Goal: Transaction & Acquisition: Book appointment/travel/reservation

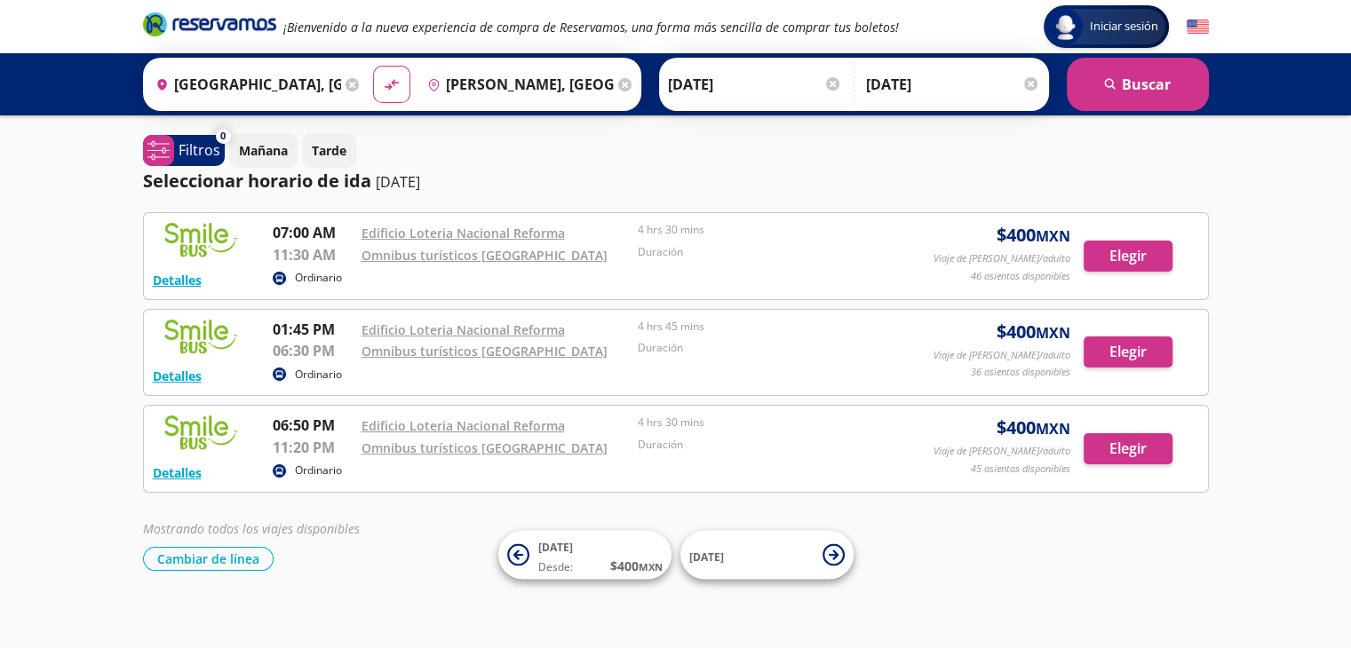
click at [618, 83] on icon at bounding box center [624, 84] width 13 height 13
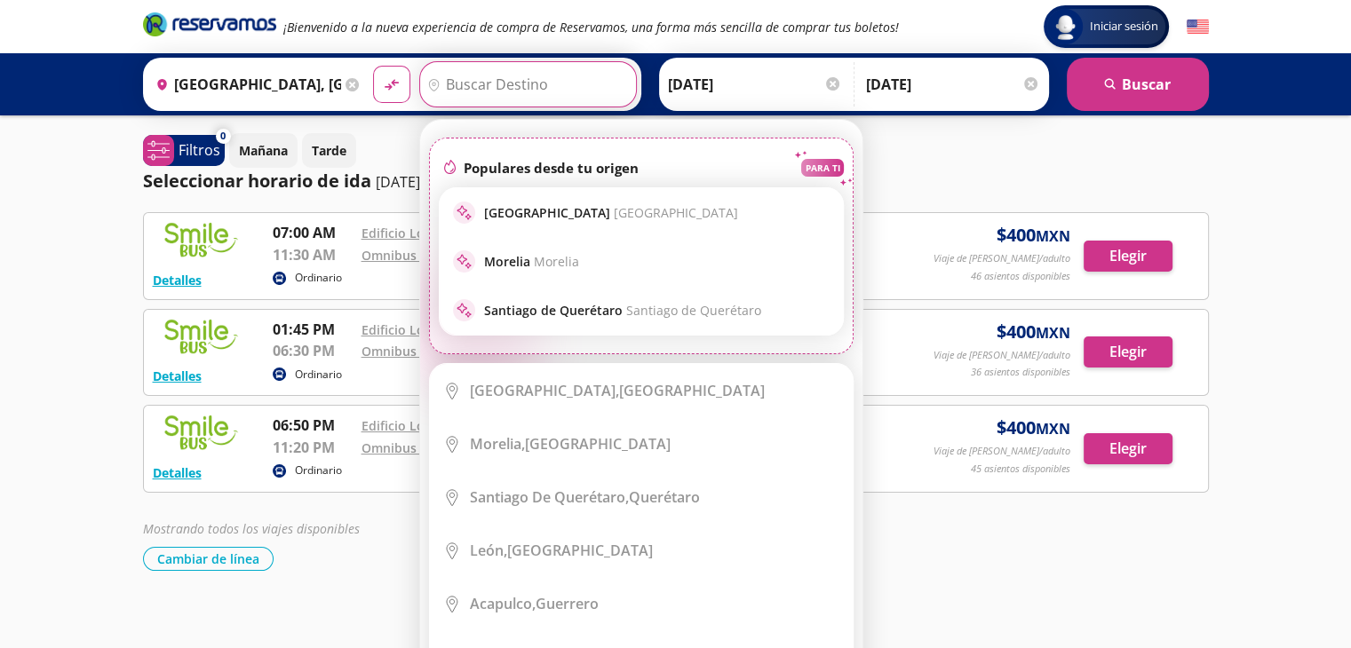
click at [513, 88] on input "Destino" at bounding box center [525, 84] width 211 height 44
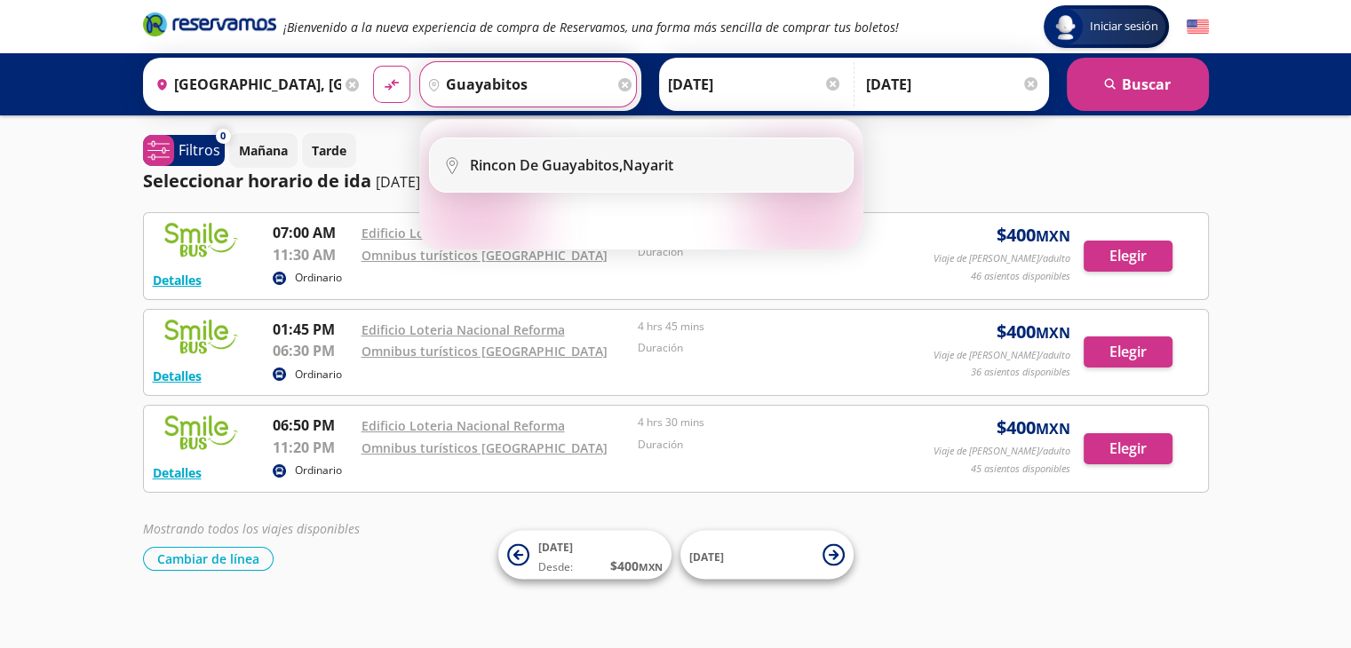
click at [593, 161] on b "Rincon De Guayabitos," at bounding box center [546, 165] width 153 height 20
type input "Rincon De Guayabitos, Nayarit"
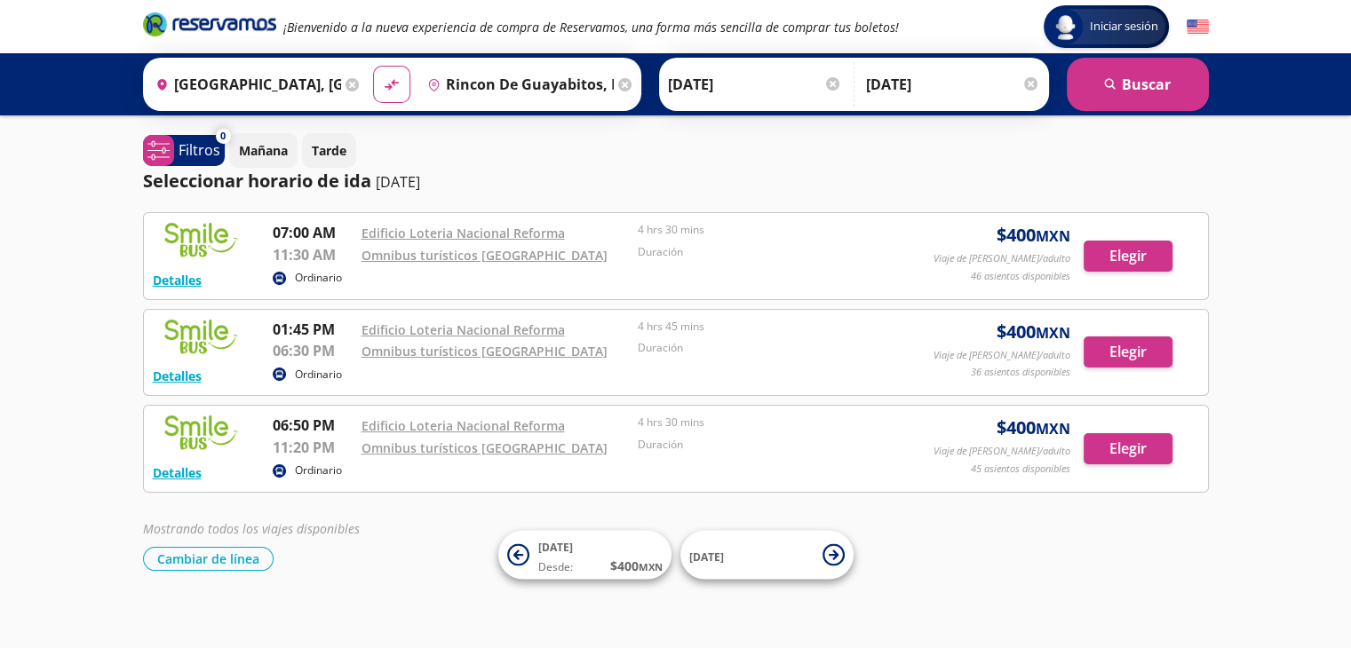
click at [735, 84] on input "[DATE]" at bounding box center [755, 84] width 174 height 44
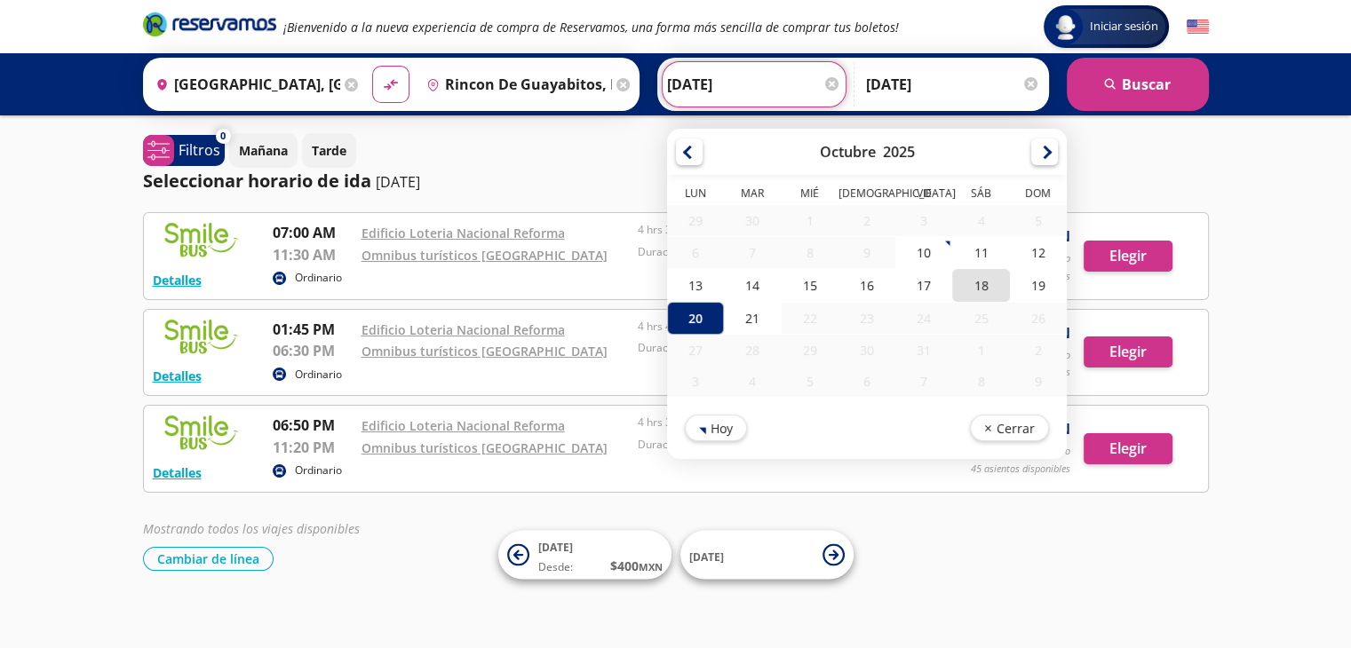
click at [959, 290] on div "18" at bounding box center [980, 285] width 57 height 33
type input "[DATE]"
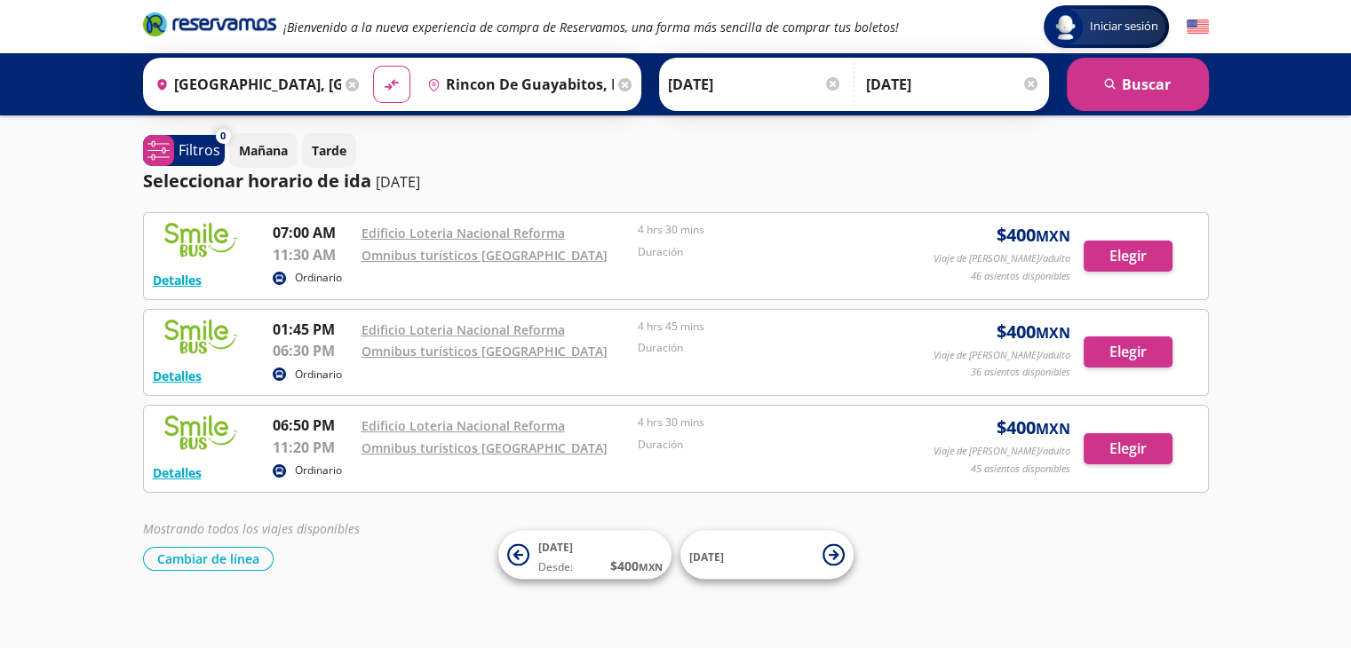
click at [943, 77] on input "[DATE]" at bounding box center [953, 84] width 174 height 44
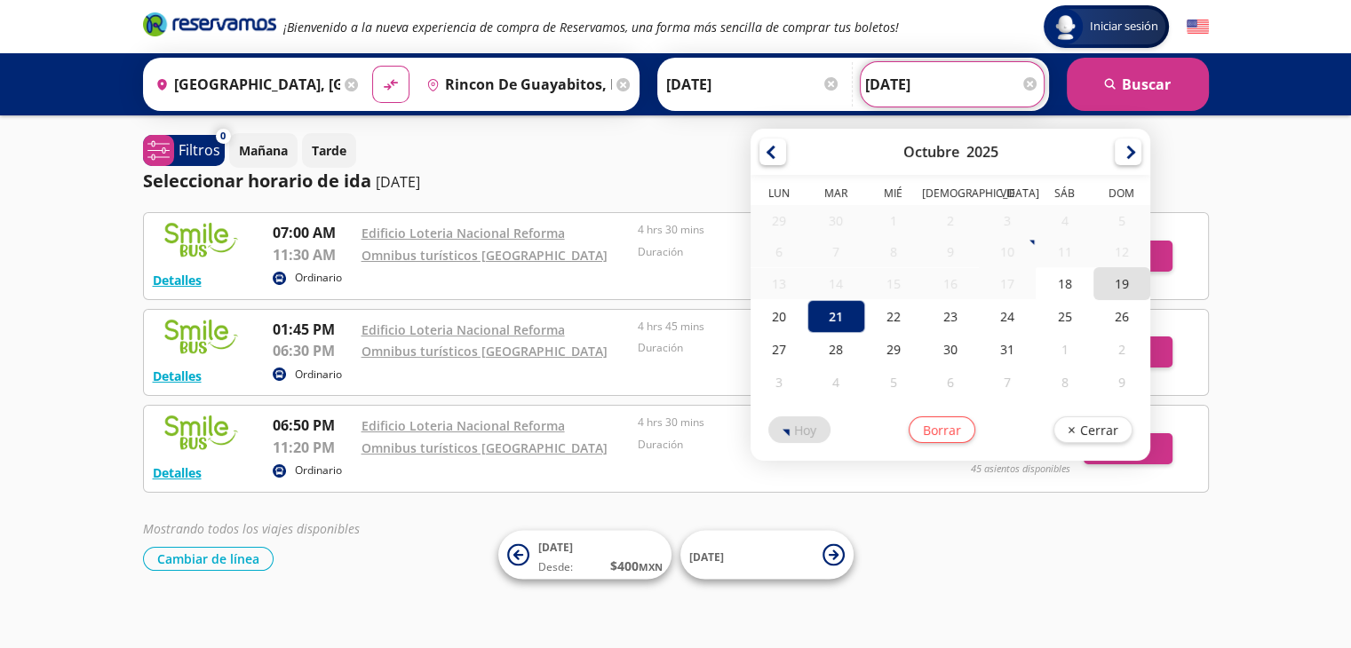
click at [1110, 286] on div "19" at bounding box center [1121, 283] width 57 height 33
type input "[DATE]"
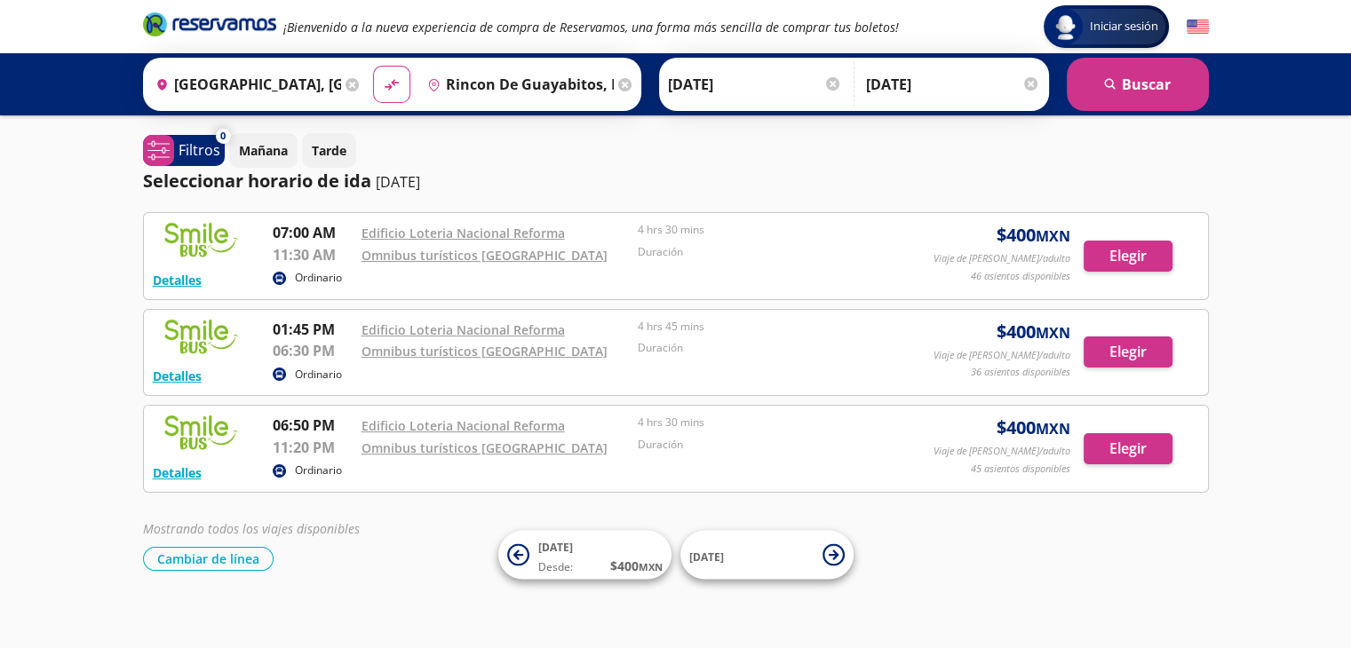
click at [717, 79] on input "[DATE]" at bounding box center [755, 84] width 174 height 44
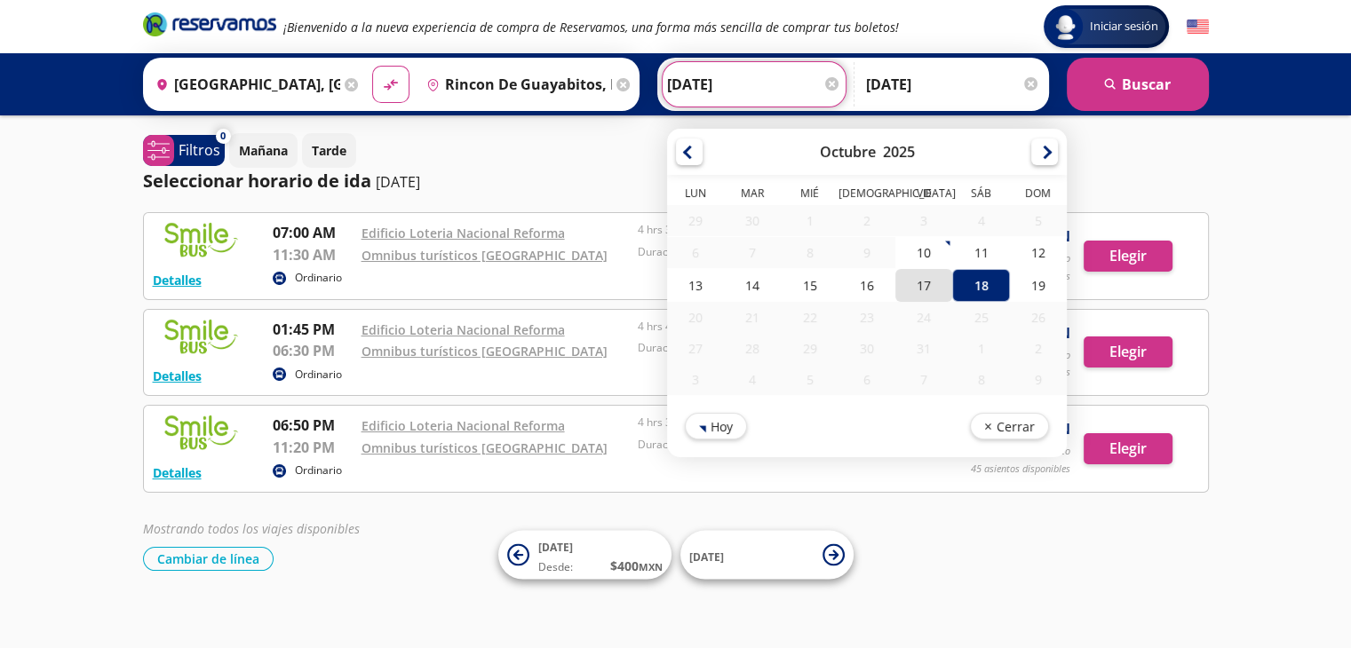
click at [905, 296] on div "17" at bounding box center [923, 285] width 57 height 33
type input "[DATE]"
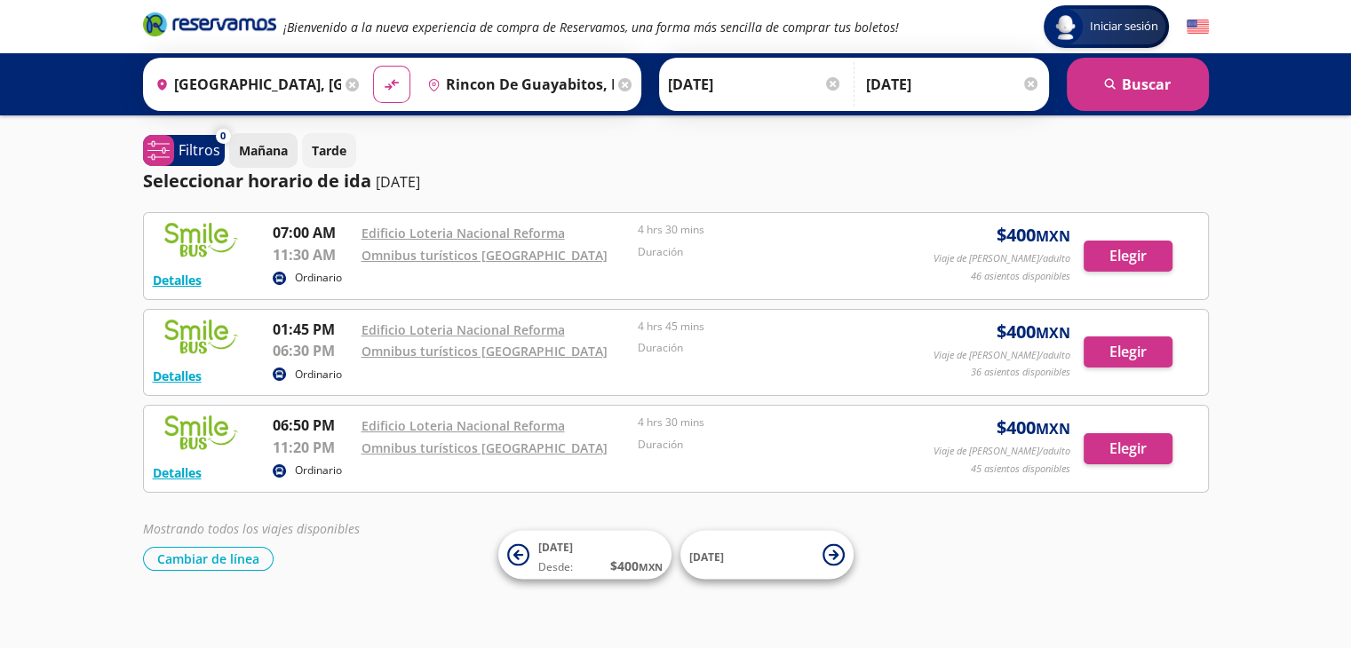
click at [259, 147] on p "Mañana" at bounding box center [263, 150] width 49 height 19
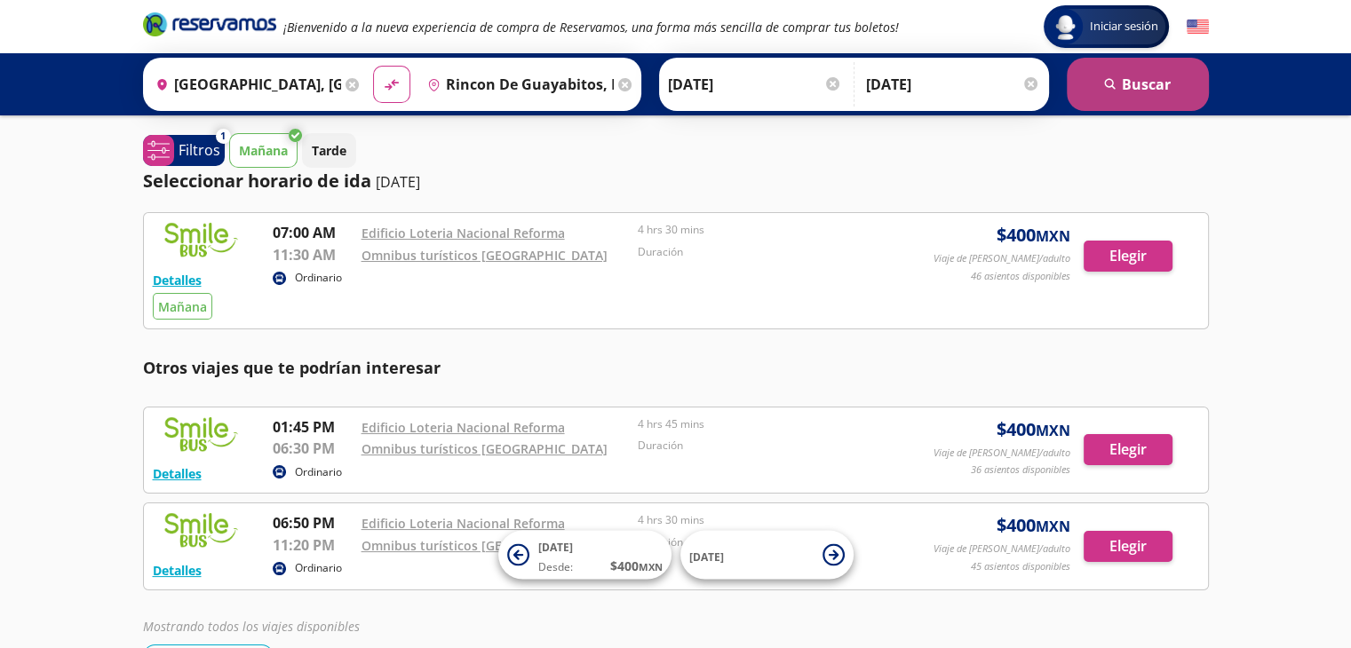
click at [1131, 87] on button "search [GEOGRAPHIC_DATA]" at bounding box center [1138, 84] width 142 height 53
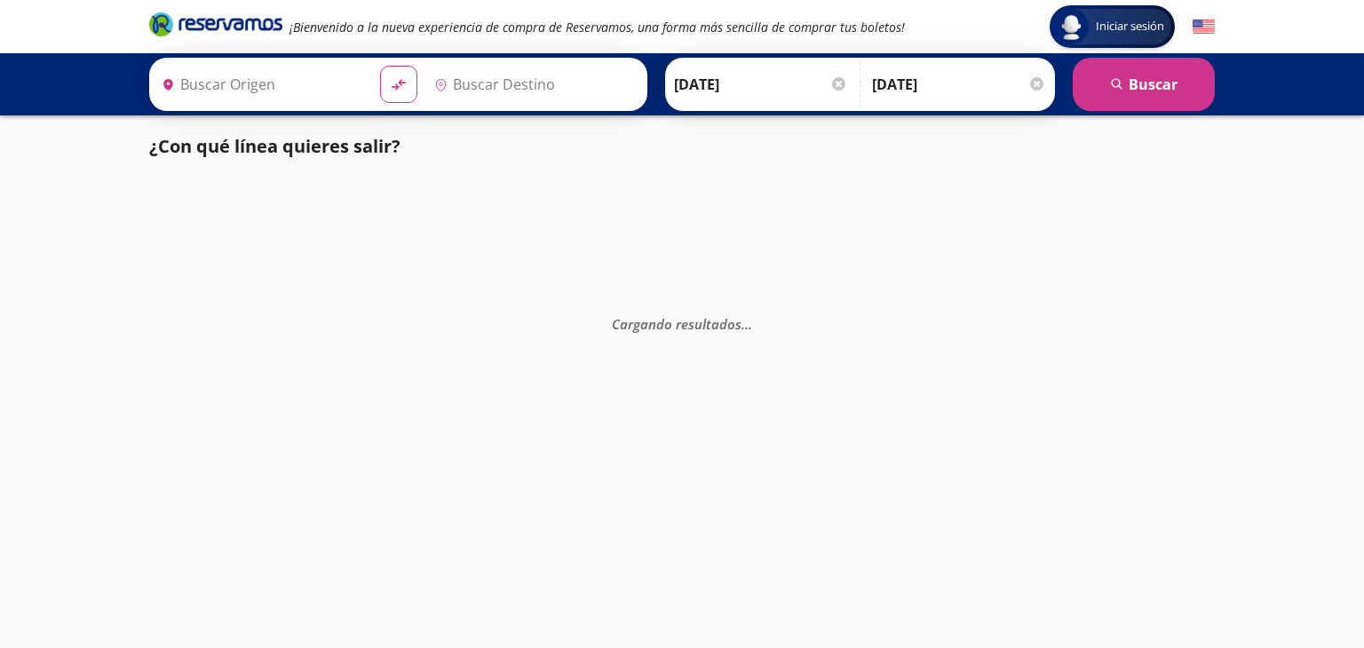
type input "[GEOGRAPHIC_DATA], [GEOGRAPHIC_DATA]"
type input "Rincon De Guayabitos, Nayarit"
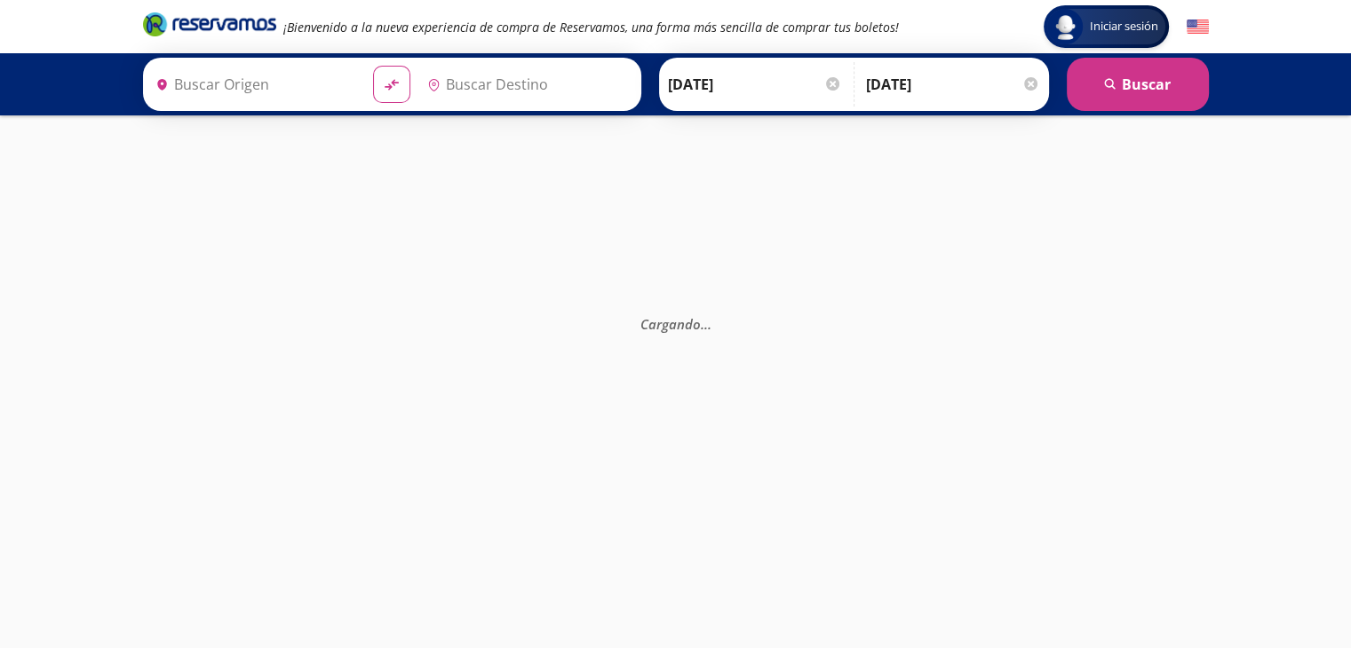
type input "[GEOGRAPHIC_DATA], [GEOGRAPHIC_DATA]"
type input "[PERSON_NAME], [GEOGRAPHIC_DATA]"
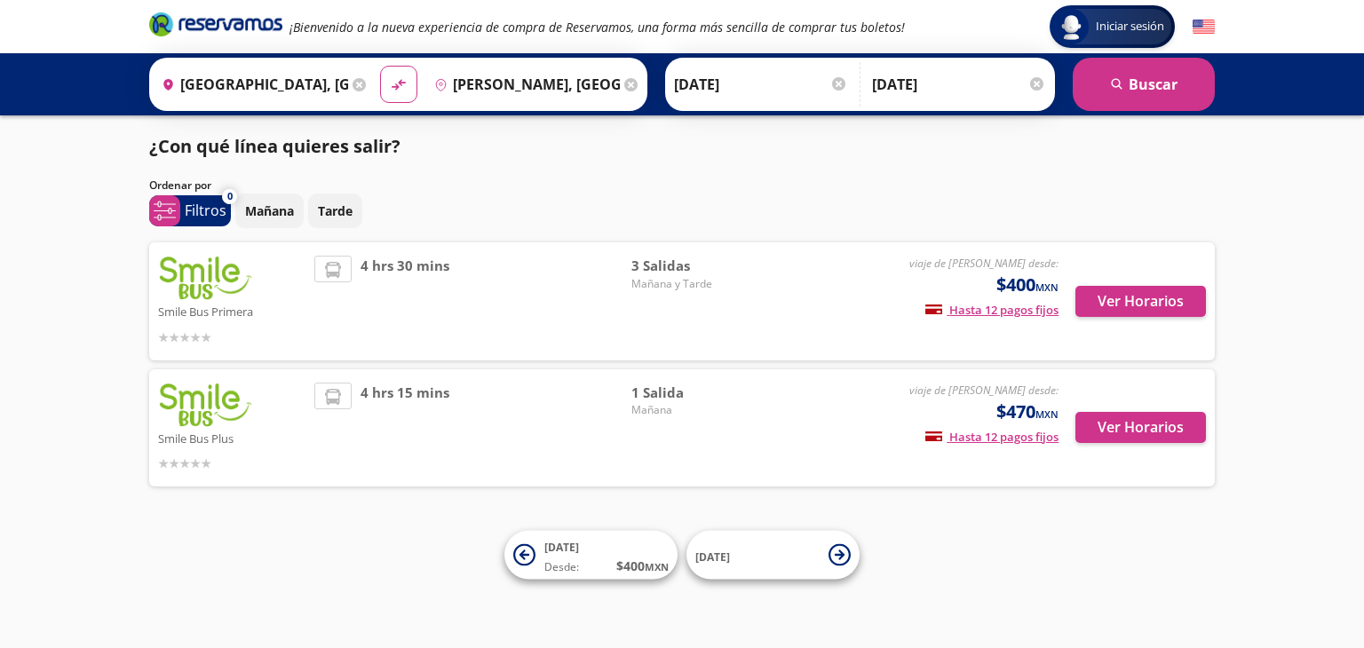
click at [749, 189] on div "Ordenar por" at bounding box center [682, 186] width 1066 height 16
click at [313, 536] on div "Iniciar sesión Iniciar sesión ¡Bienvenido a la nueva experiencia de compra de R…" at bounding box center [682, 324] width 1364 height 648
